Goal: Information Seeking & Learning: Learn about a topic

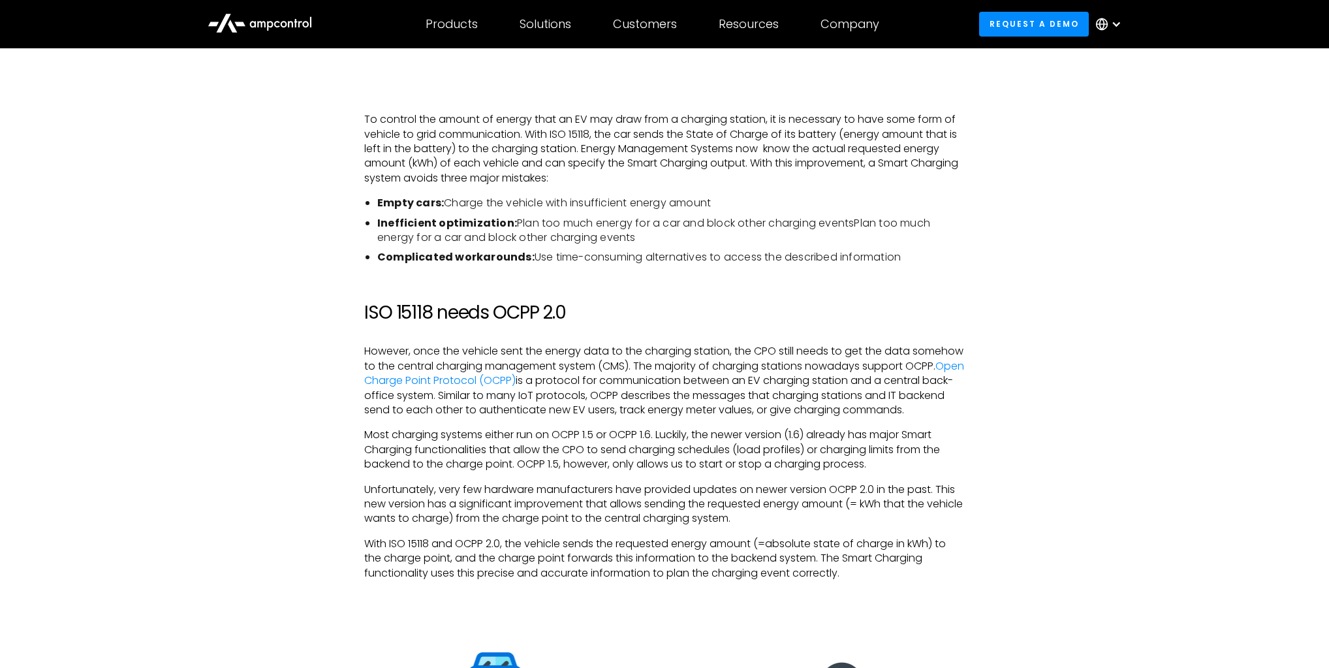
scroll to position [1471, 0]
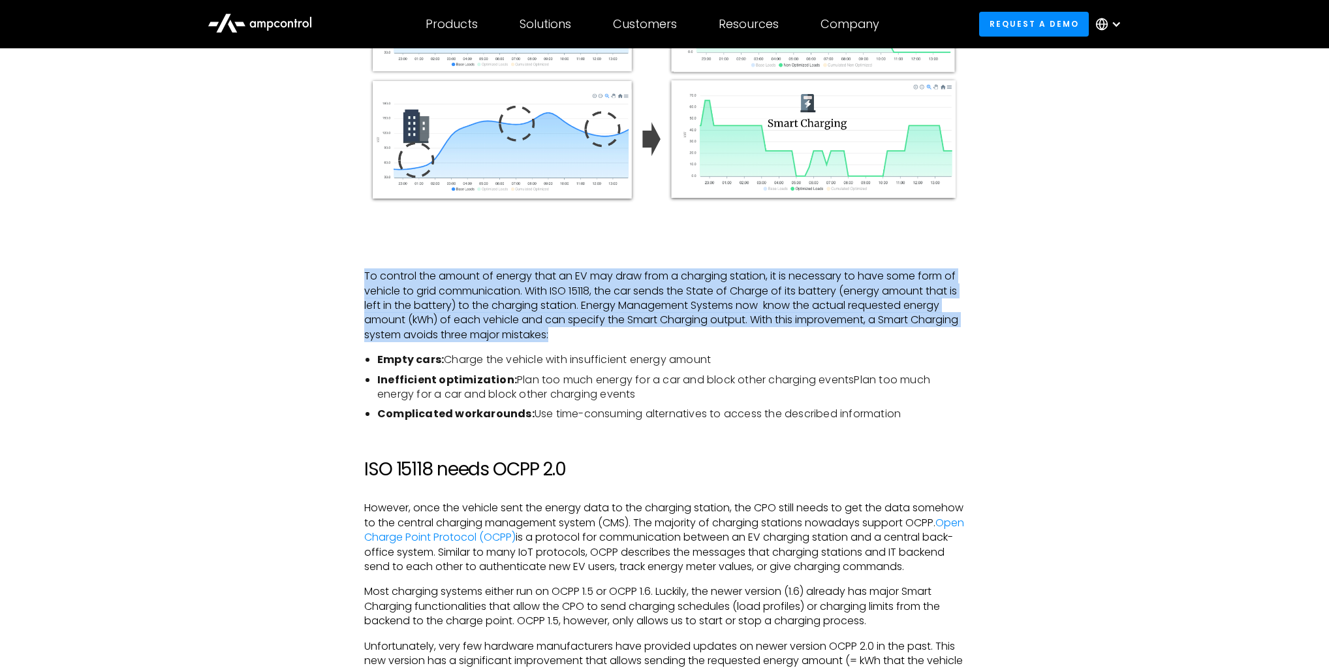
drag, startPoint x: 366, startPoint y: 277, endPoint x: 644, endPoint y: 335, distance: 284.0
click at [644, 335] on p "To control the amount of energy that an EV may draw from a charging station, it…" at bounding box center [664, 305] width 601 height 73
copy p "To control the amount of energy that an EV may draw from a charging station, it…"
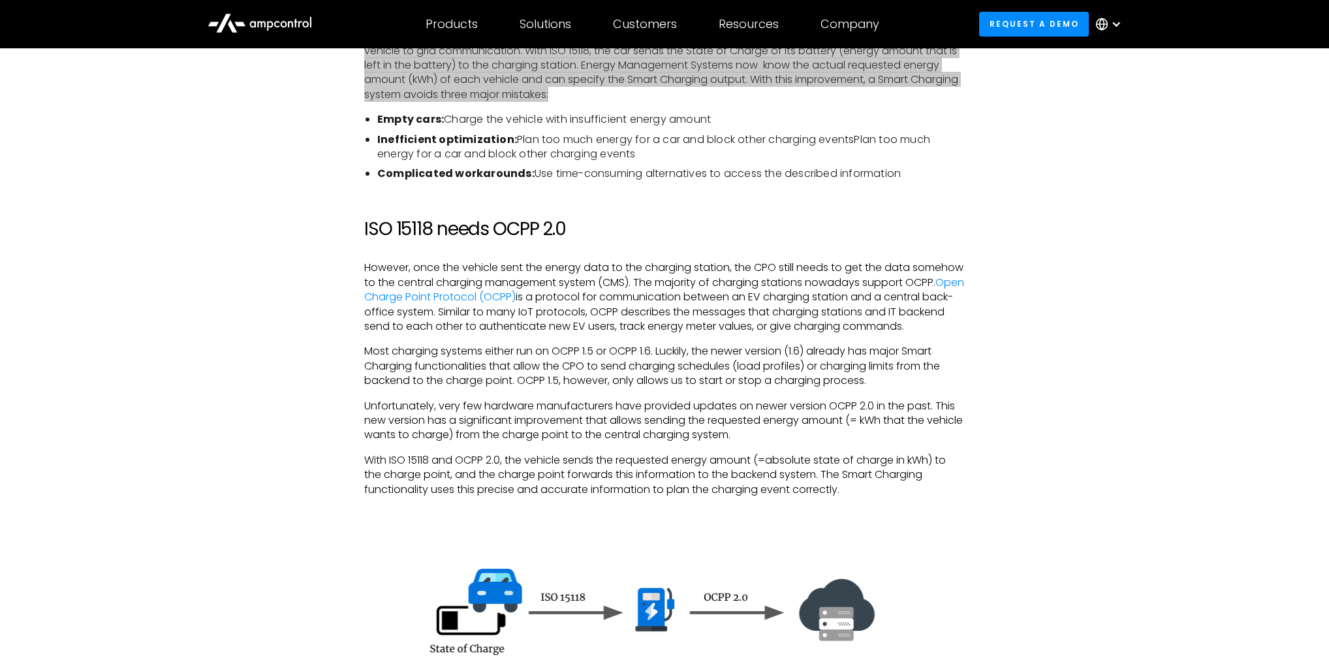
scroll to position [1732, 0]
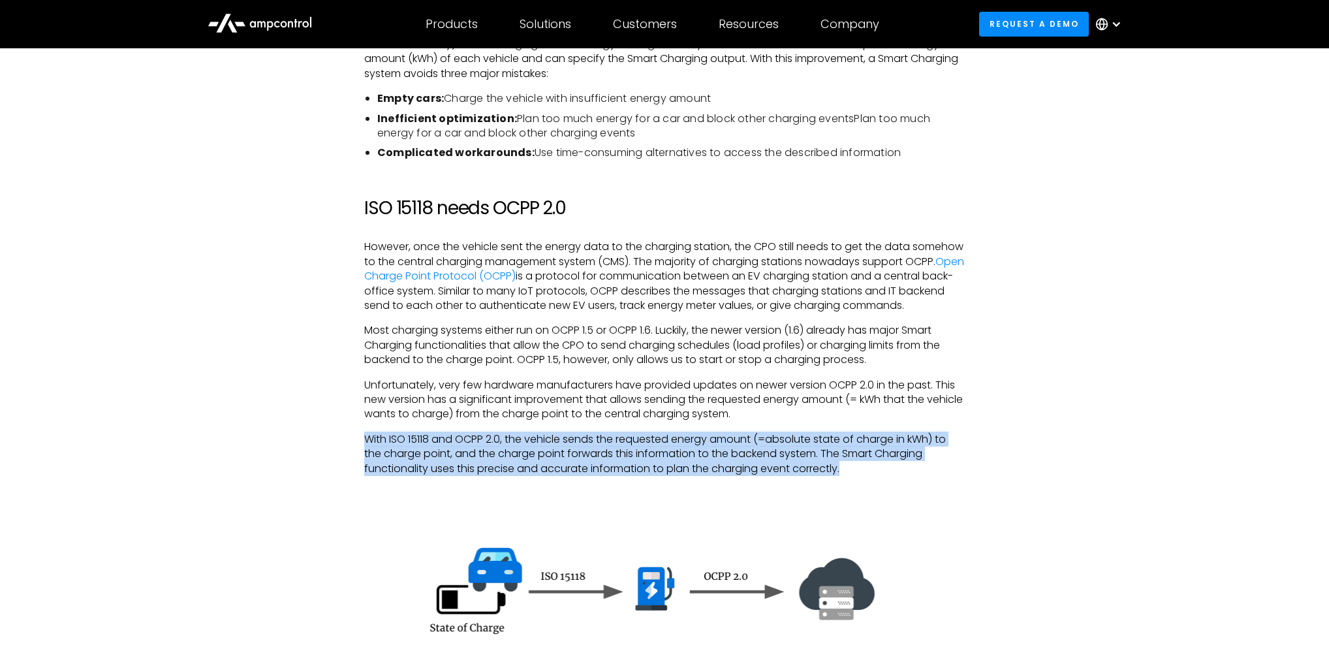
drag, startPoint x: 367, startPoint y: 457, endPoint x: 870, endPoint y: 489, distance: 504.4
click at [870, 476] on p "With ISO 15118 and OCPP 2.0, the vehicle sends the requested energy amount (=ab…" at bounding box center [664, 454] width 601 height 44
copy p "With ISO 15118 and OCPP 2.0, the vehicle sends the requested energy amount (=ab…"
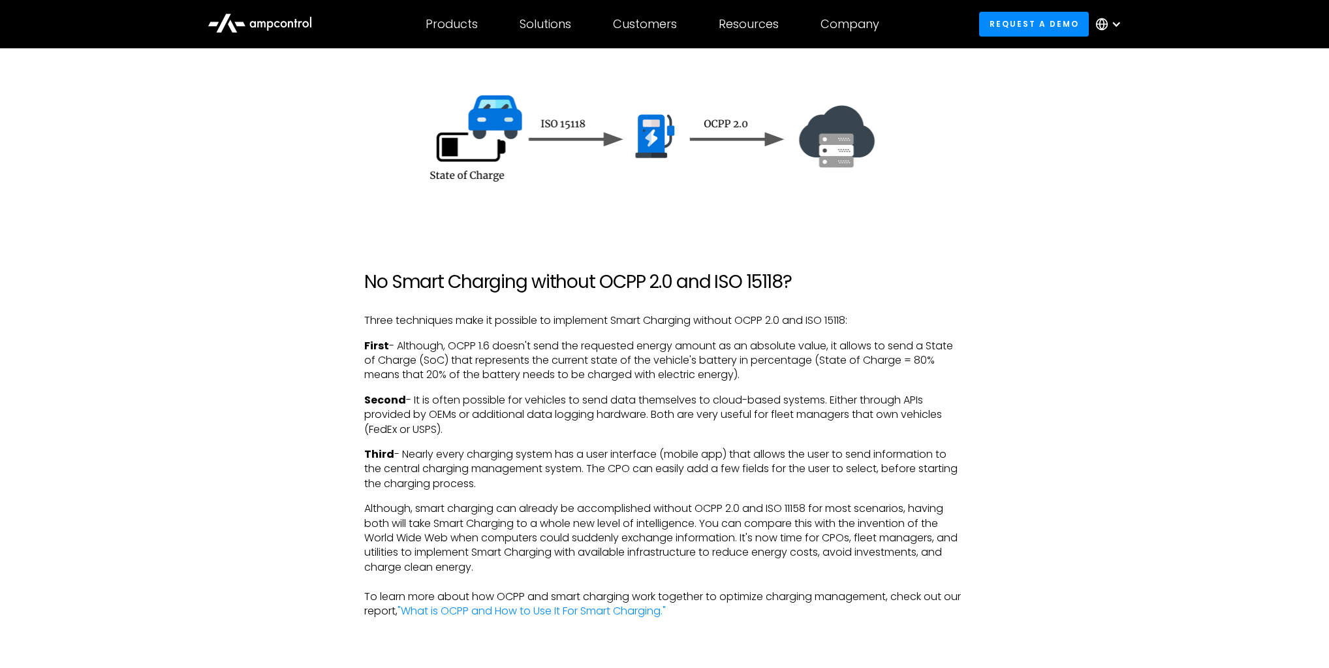
scroll to position [2202, 0]
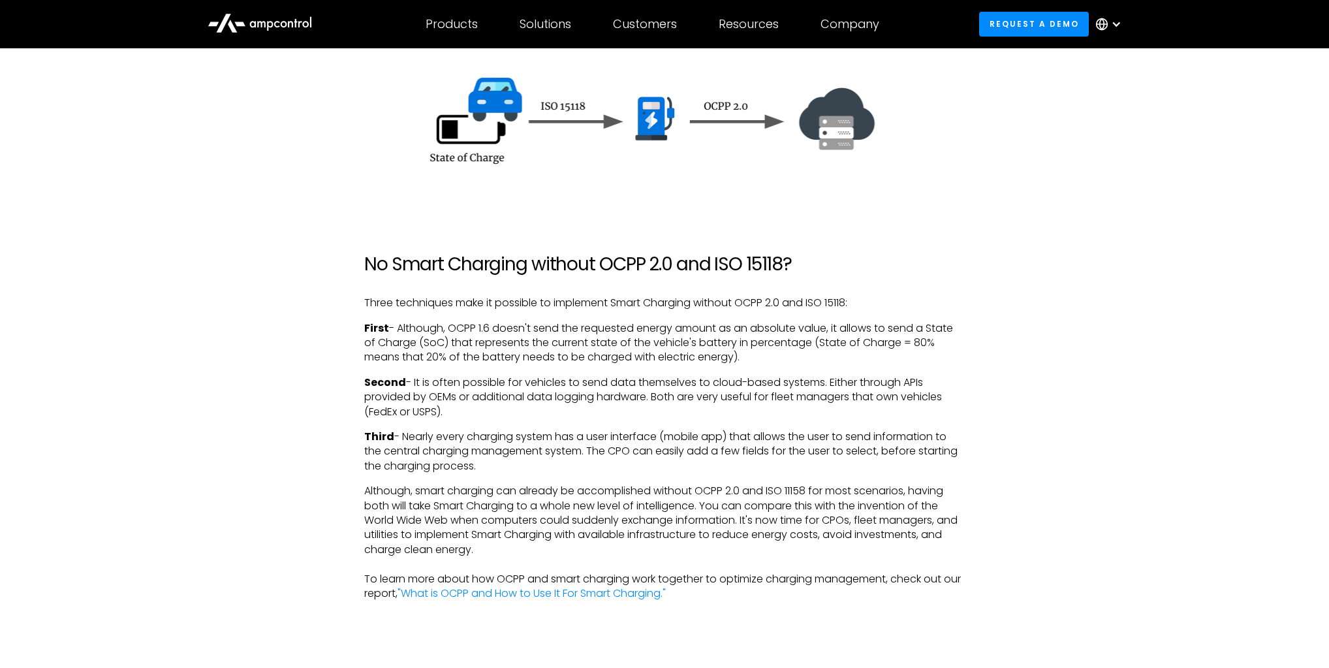
click at [426, 154] on img at bounding box center [664, 116] width 601 height 148
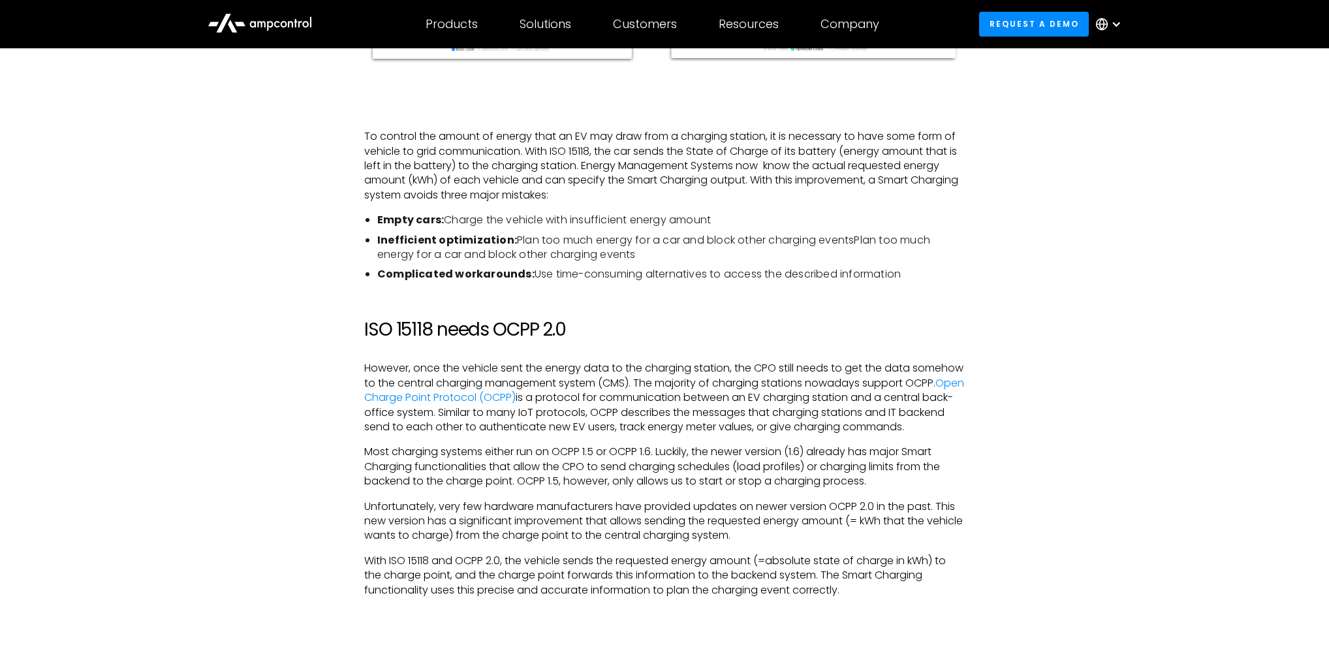
scroll to position [1825, 0]
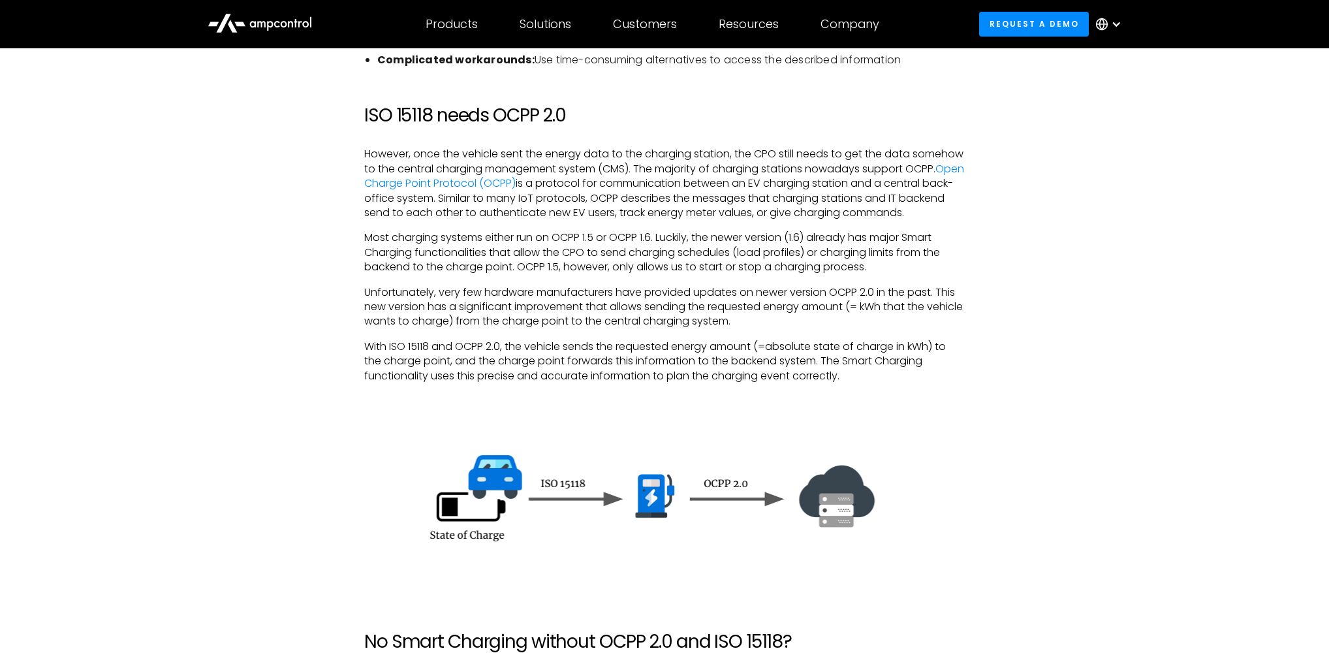
click at [598, 325] on p "Unfortunately, very few hardware manufacturers have provided updates on newer v…" at bounding box center [664, 307] width 601 height 44
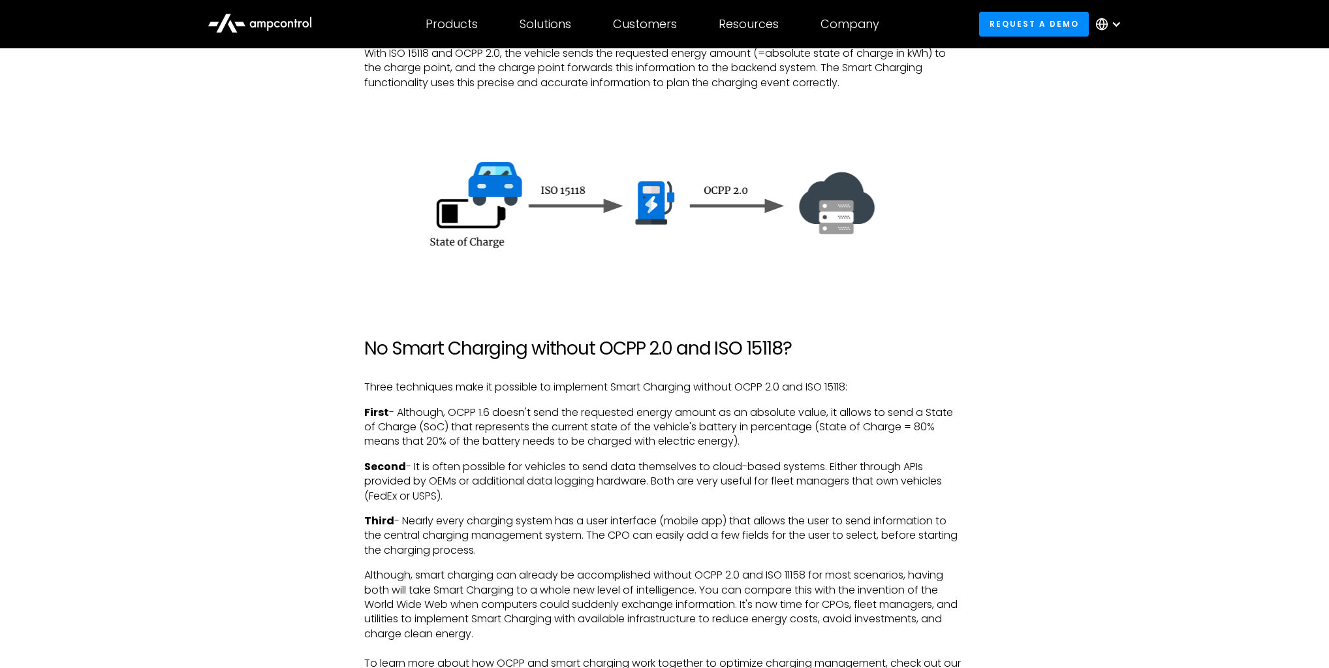
scroll to position [2243, 0]
